Goal: Information Seeking & Learning: Learn about a topic

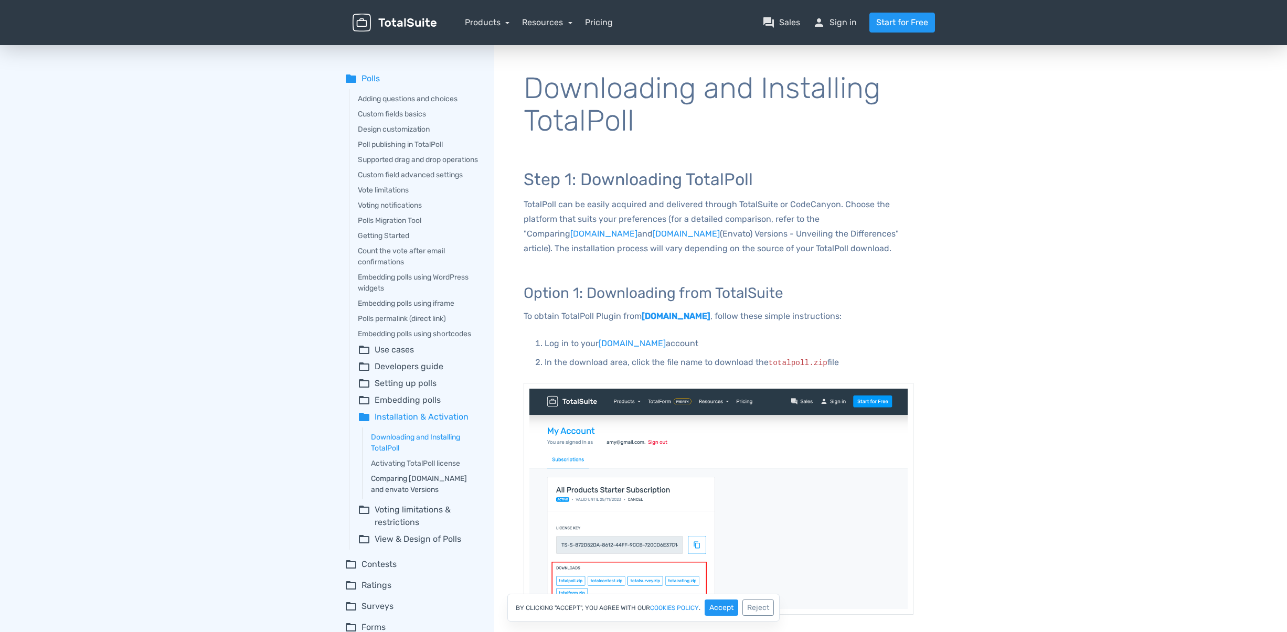
click at [438, 488] on link "Comparing totalSuite.net and envato Versions" at bounding box center [425, 484] width 109 height 22
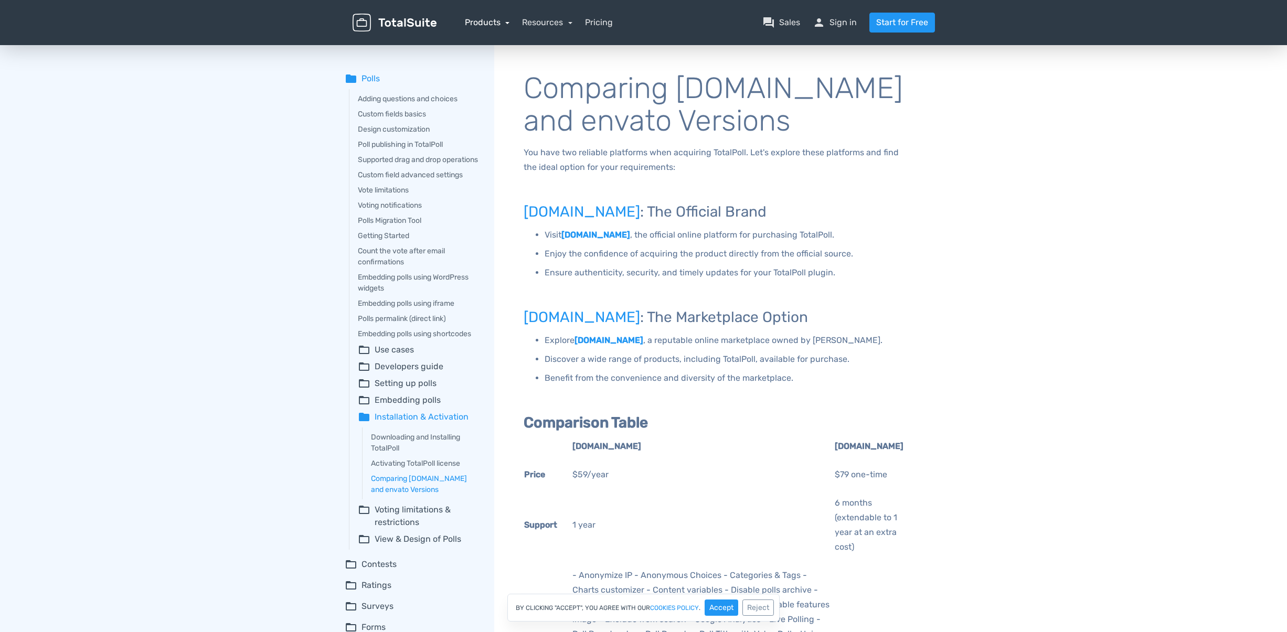
click at [497, 17] on link "Products" at bounding box center [487, 22] width 45 height 10
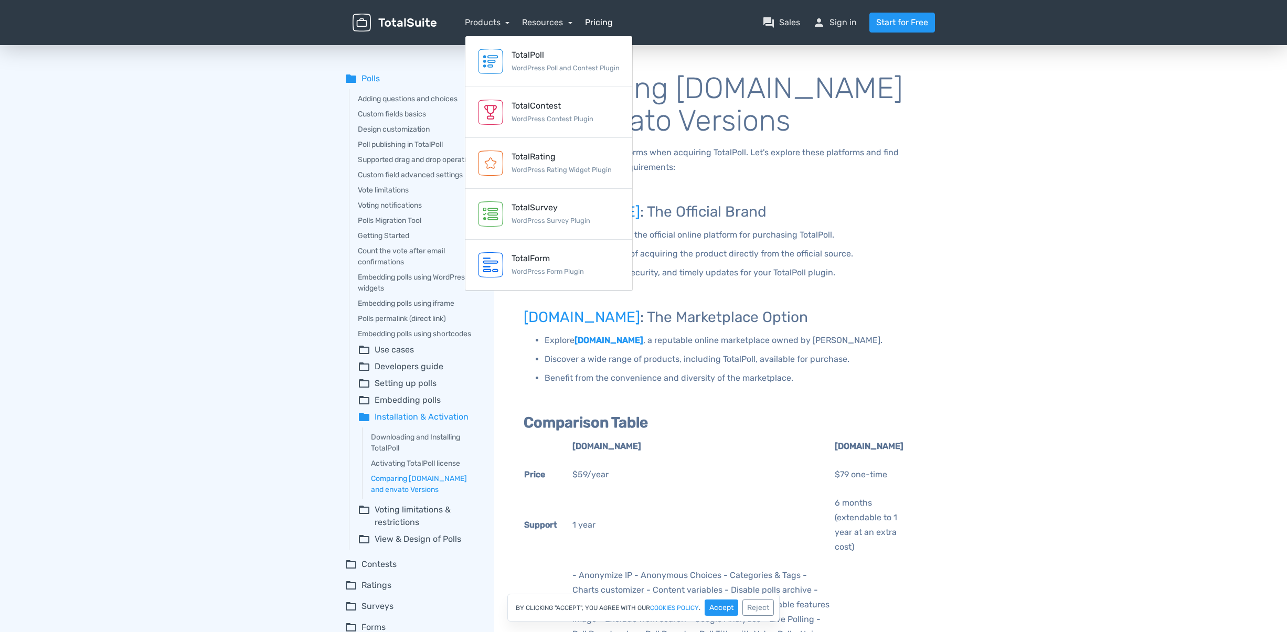
click at [588, 25] on link "Pricing" at bounding box center [599, 22] width 28 height 13
